Goal: Check status

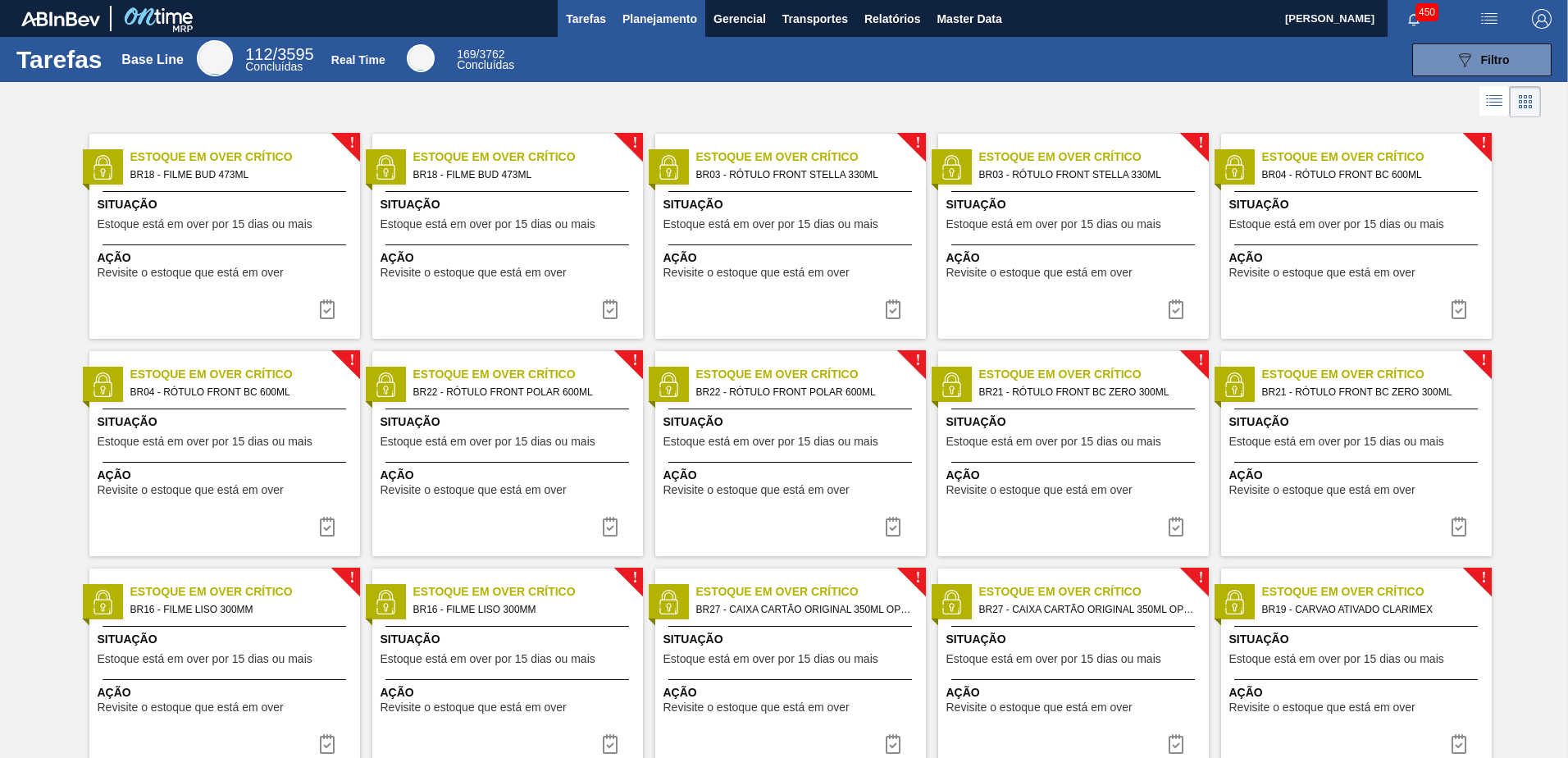
click at [664, 21] on span "Planejamento" at bounding box center [659, 19] width 75 height 20
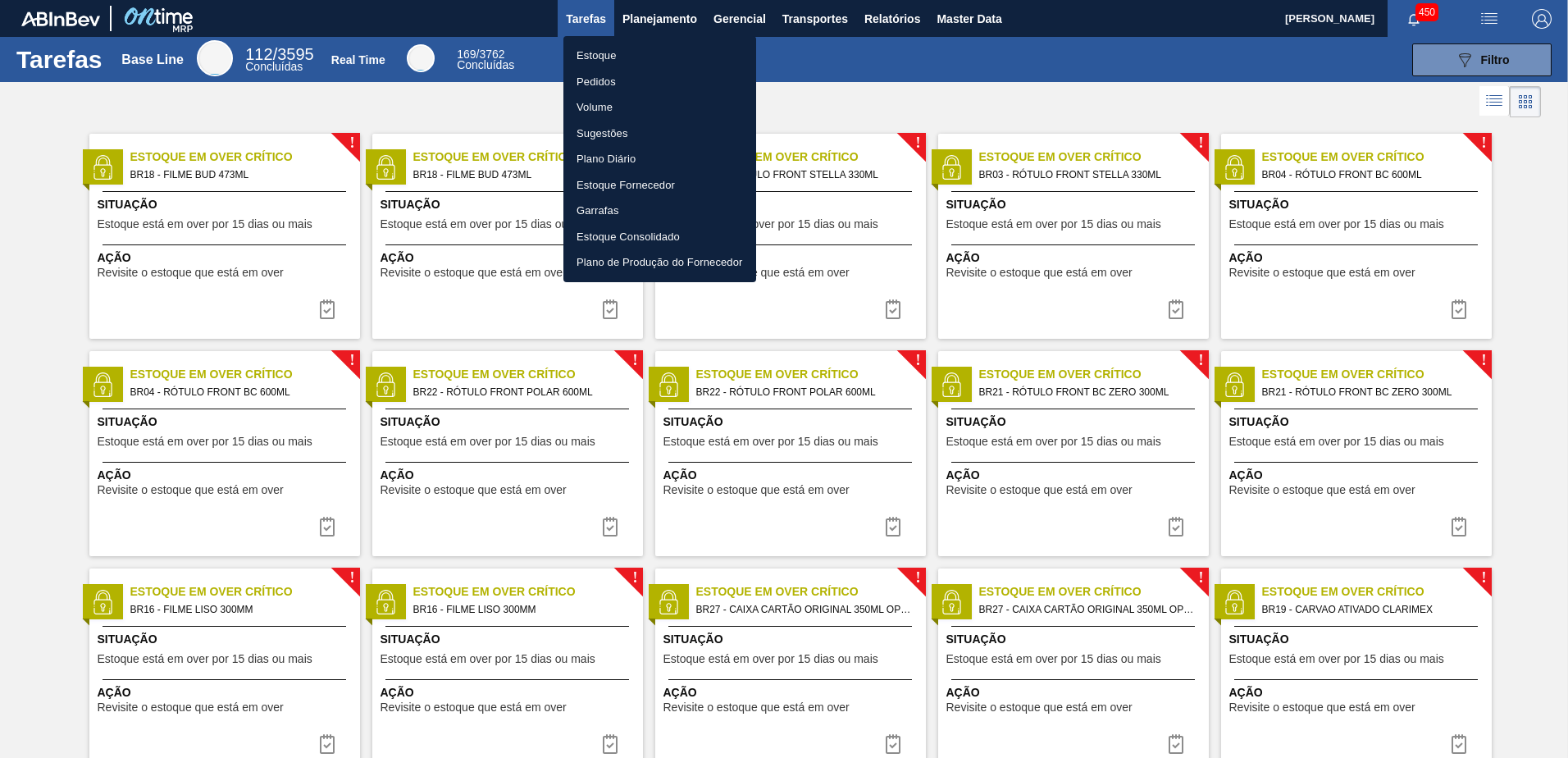
drag, startPoint x: 621, startPoint y: 53, endPoint x: 668, endPoint y: 71, distance: 50.3
click at [620, 53] on li "Estoque" at bounding box center [660, 56] width 193 height 26
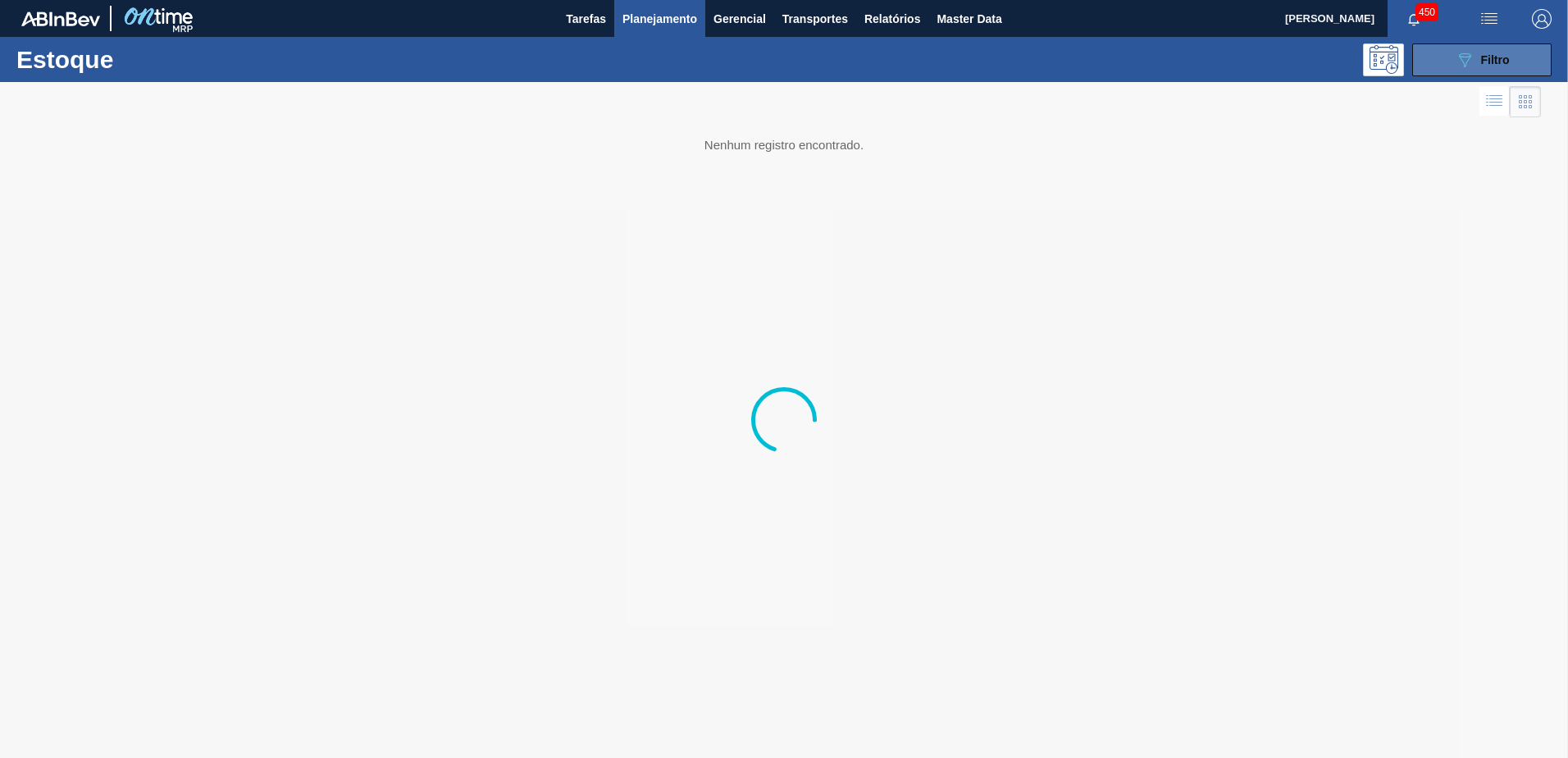
click at [1441, 62] on button "089F7B8B-B2A5-4AFE-B5C0-19BA573D28AC Filtro" at bounding box center [1482, 60] width 139 height 33
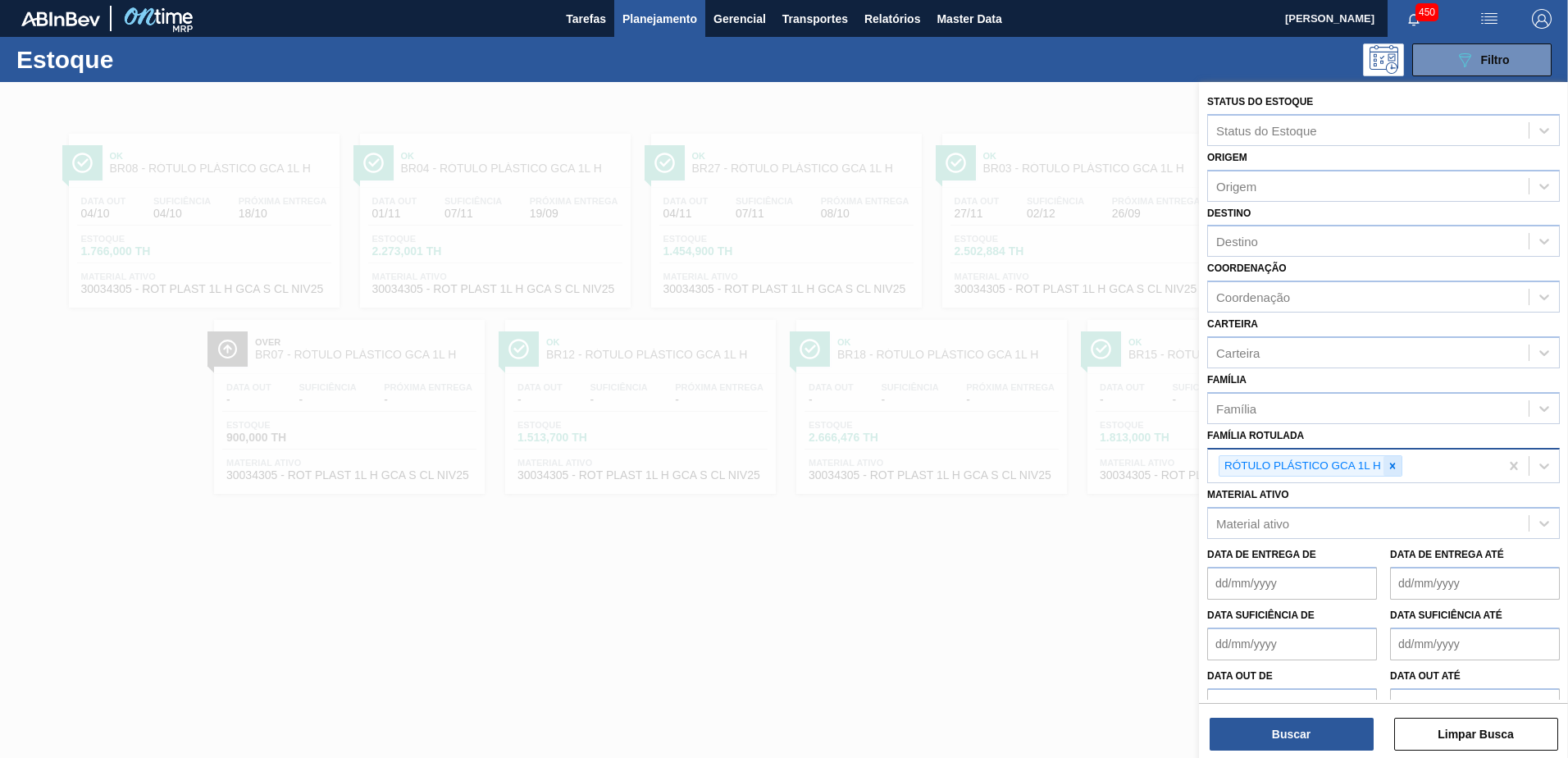
click at [1385, 469] on div at bounding box center [1392, 466] width 18 height 21
click at [1366, 462] on div "RÓTULO PLÁSTICO GCA 1L H" at bounding box center [1301, 466] width 164 height 21
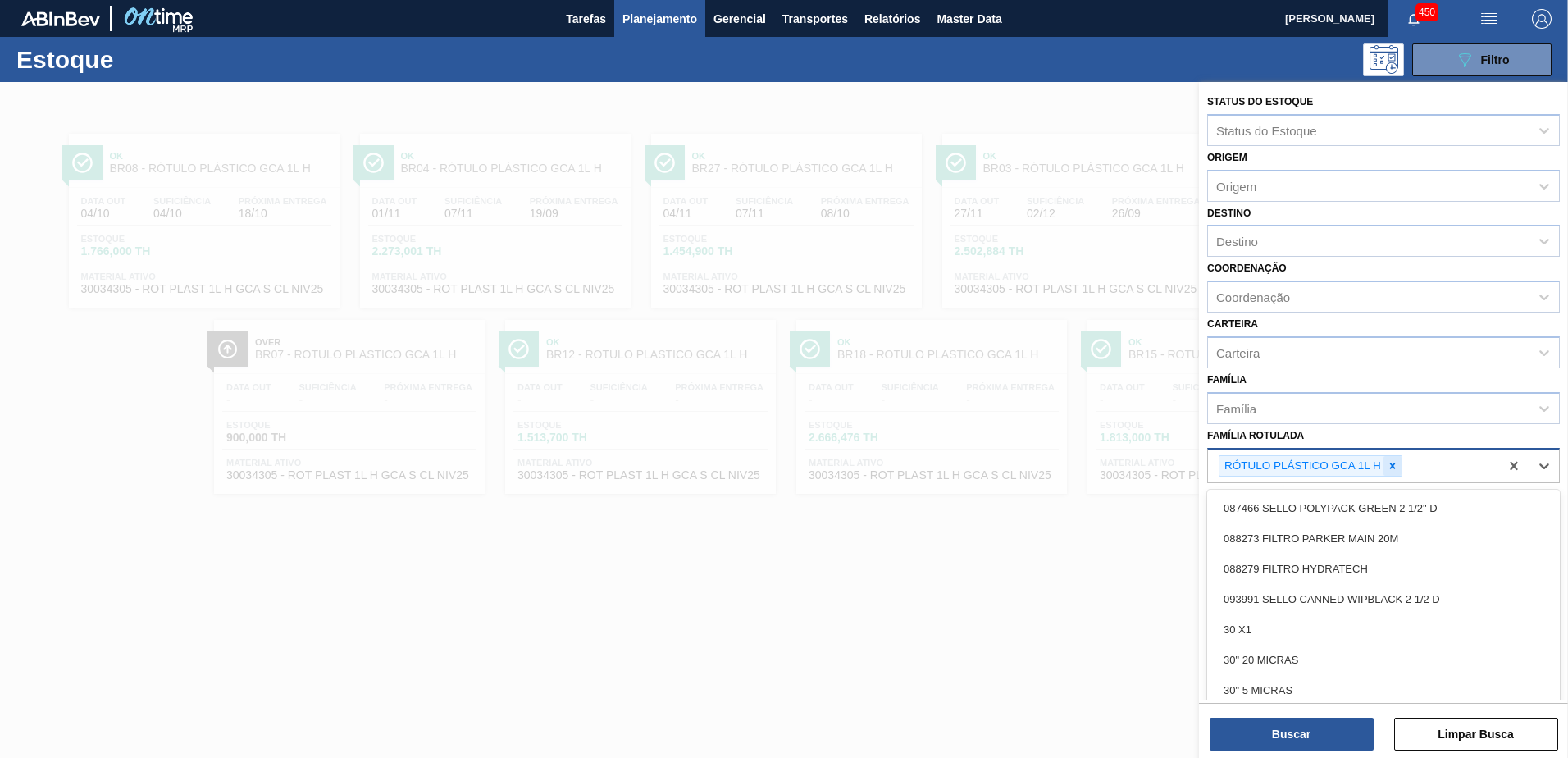
drag, startPoint x: 1349, startPoint y: 462, endPoint x: 1391, endPoint y: 469, distance: 42.6
click at [1361, 467] on div "RÓTULO PLÁSTICO GCA 1L H" at bounding box center [1301, 466] width 164 height 21
click at [1408, 467] on div "RÓTULO PLÁSTICO GCA 1L H" at bounding box center [1353, 466] width 291 height 34
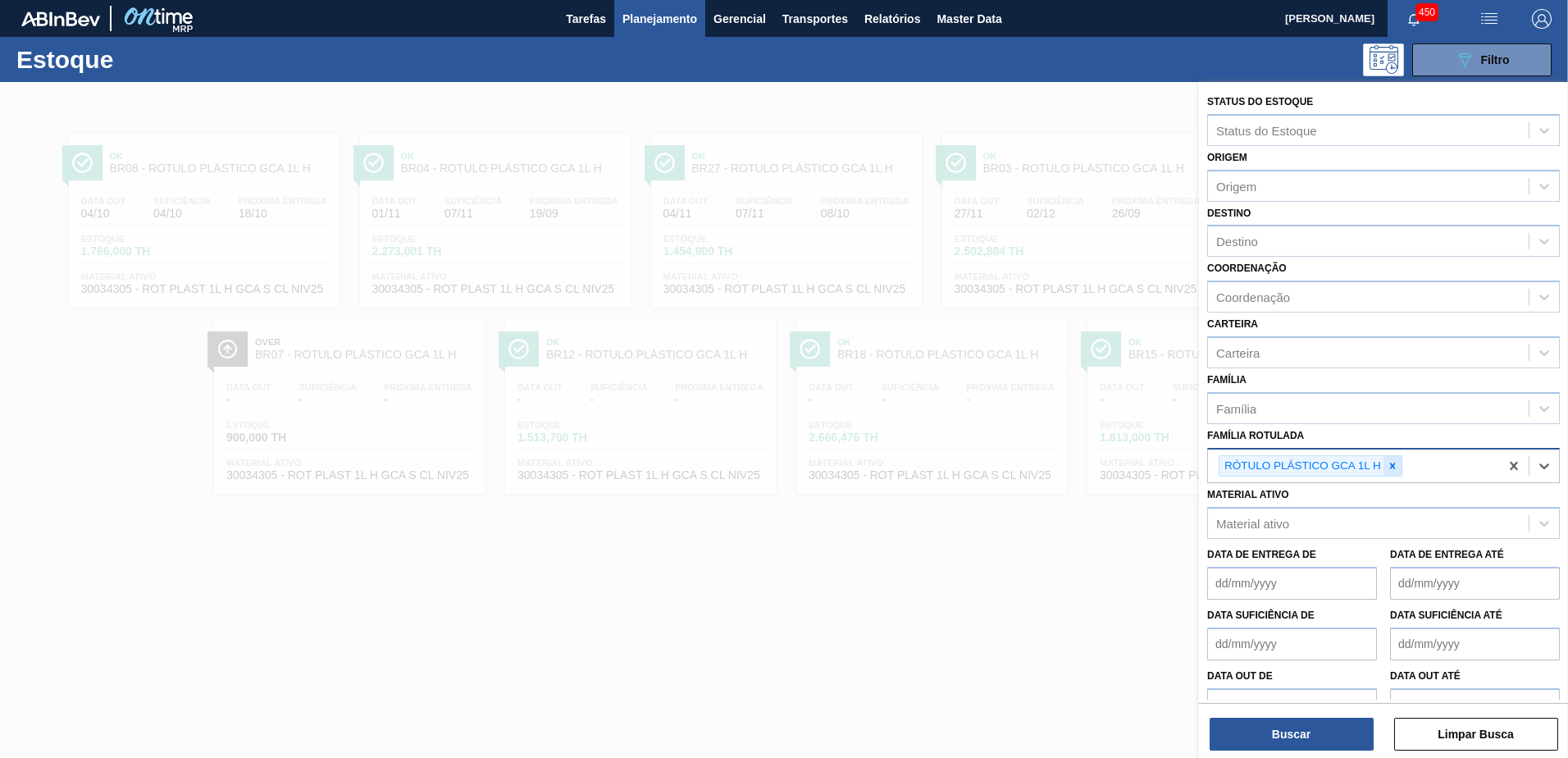
drag, startPoint x: 1376, startPoint y: 462, endPoint x: 1385, endPoint y: 462, distance: 9.0
click at [1377, 462] on div "RÓTULO PLÁSTICO GCA 1L H" at bounding box center [1301, 466] width 164 height 21
click at [1387, 462] on icon at bounding box center [1393, 466] width 12 height 12
click at [1330, 466] on div "Família Rotulada" at bounding box center [1368, 464] width 321 height 24
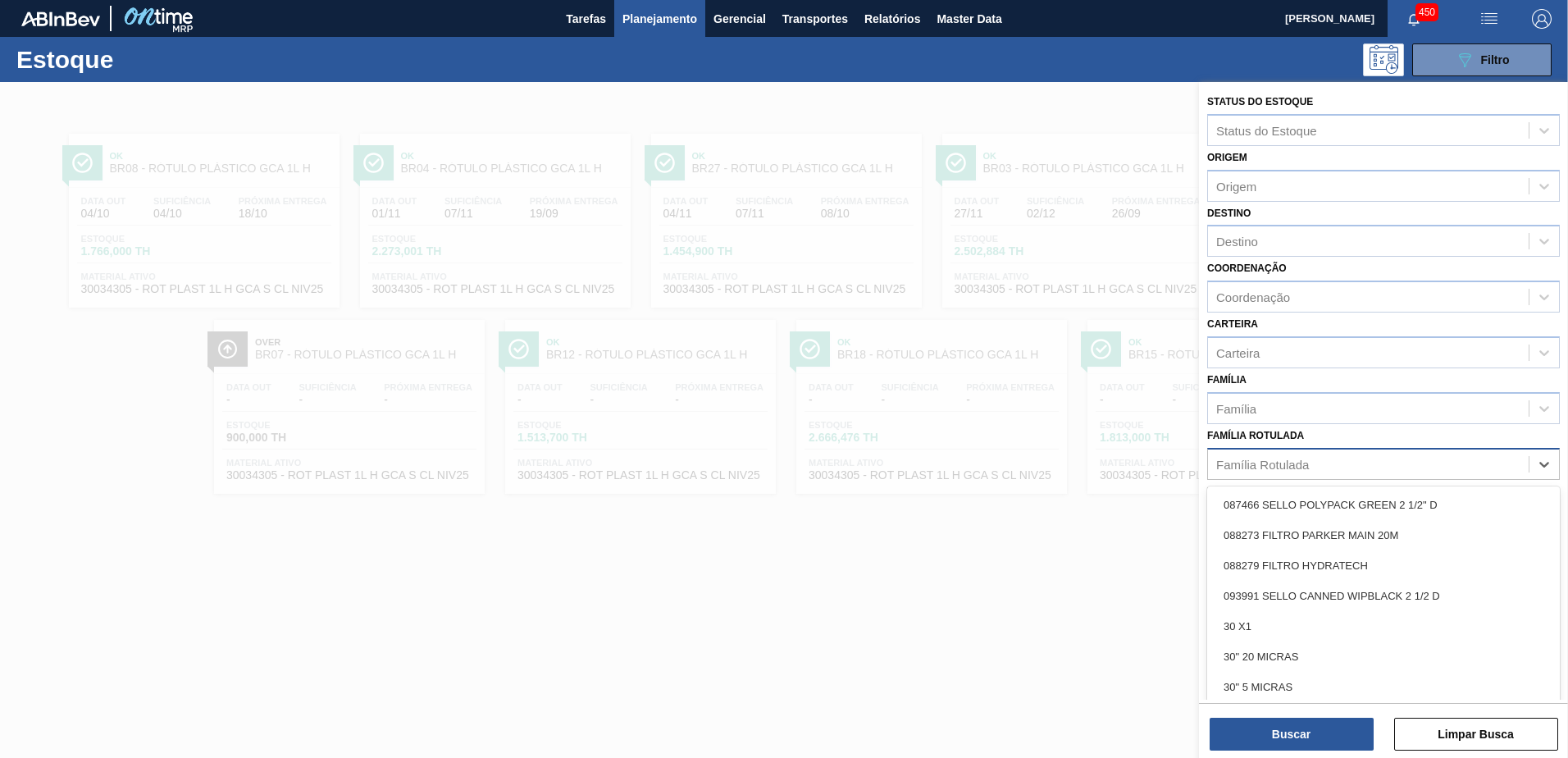
paste Rotulada "PREFORMA 39,7G CRISTAL"
type Rotulada "PREFORMA 39,7G CRISTAL"
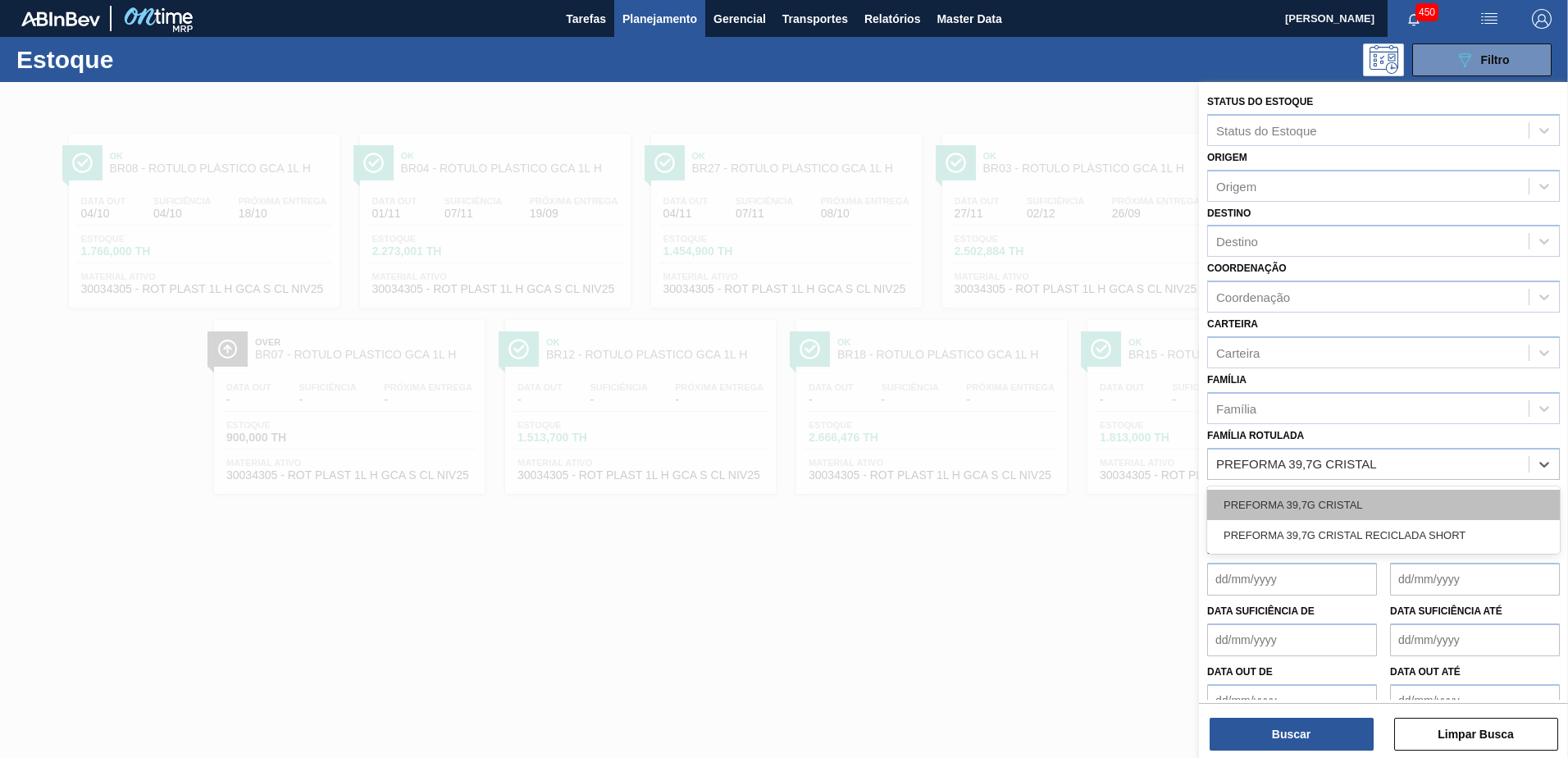
click at [1382, 516] on div "PREFORMA 39,7G CRISTAL" at bounding box center [1383, 505] width 353 height 31
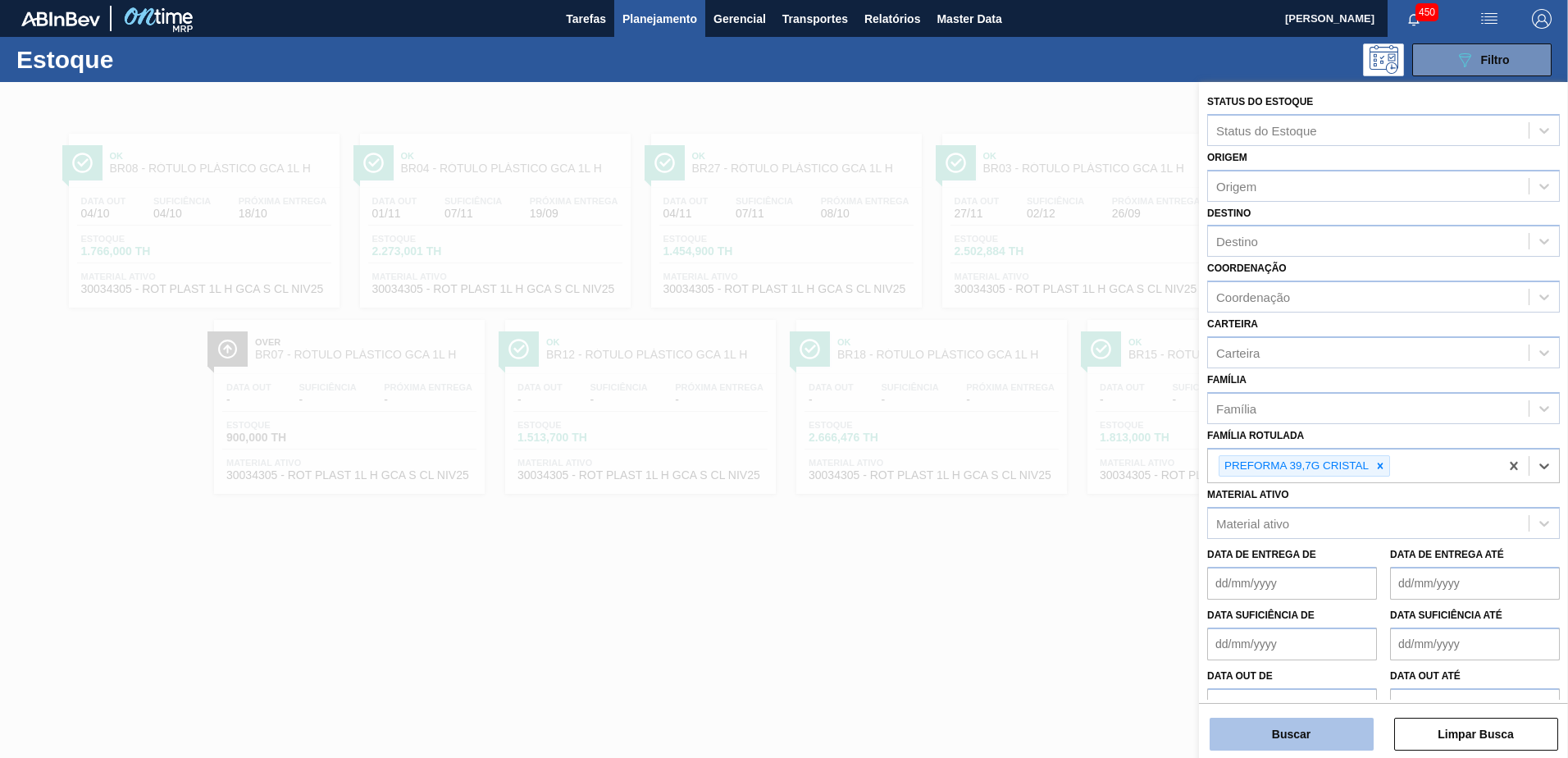
click at [1312, 730] on button "Buscar" at bounding box center [1291, 733] width 164 height 33
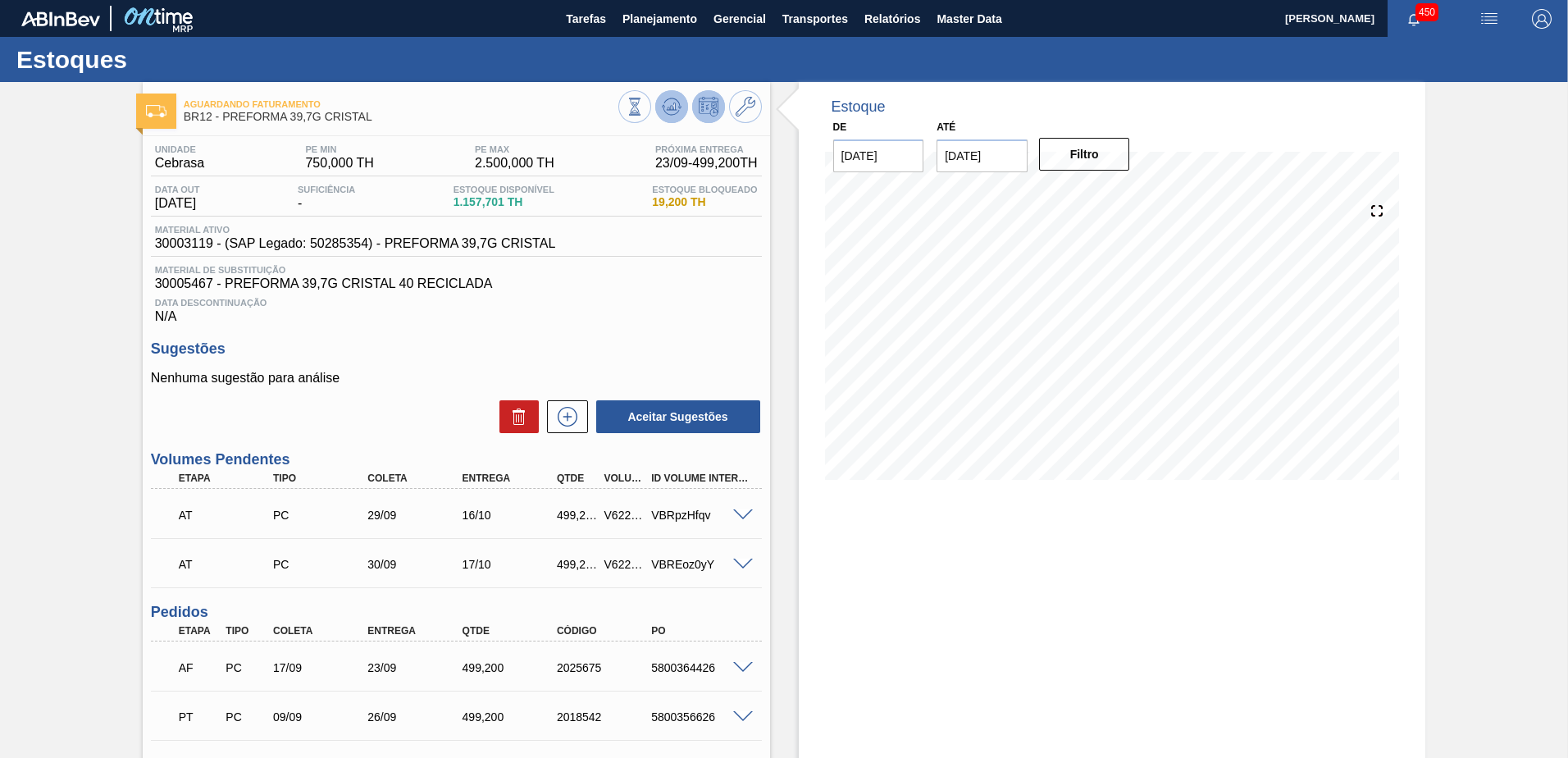
click at [669, 104] on icon at bounding box center [672, 106] width 20 height 20
